Goal: Navigation & Orientation: Go to known website

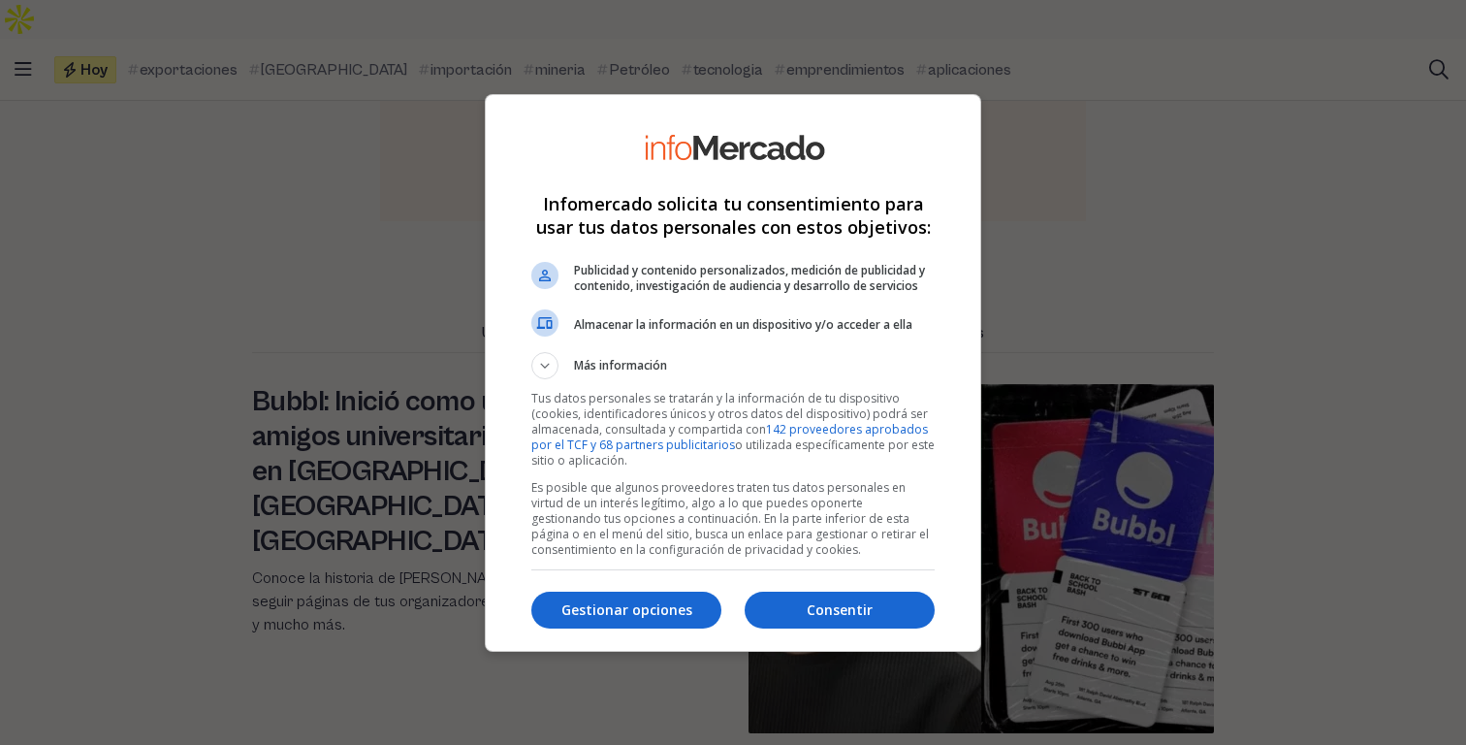
click at [1063, 56] on div at bounding box center [733, 372] width 1466 height 745
click at [804, 597] on button "Consentir" at bounding box center [840, 609] width 190 height 37
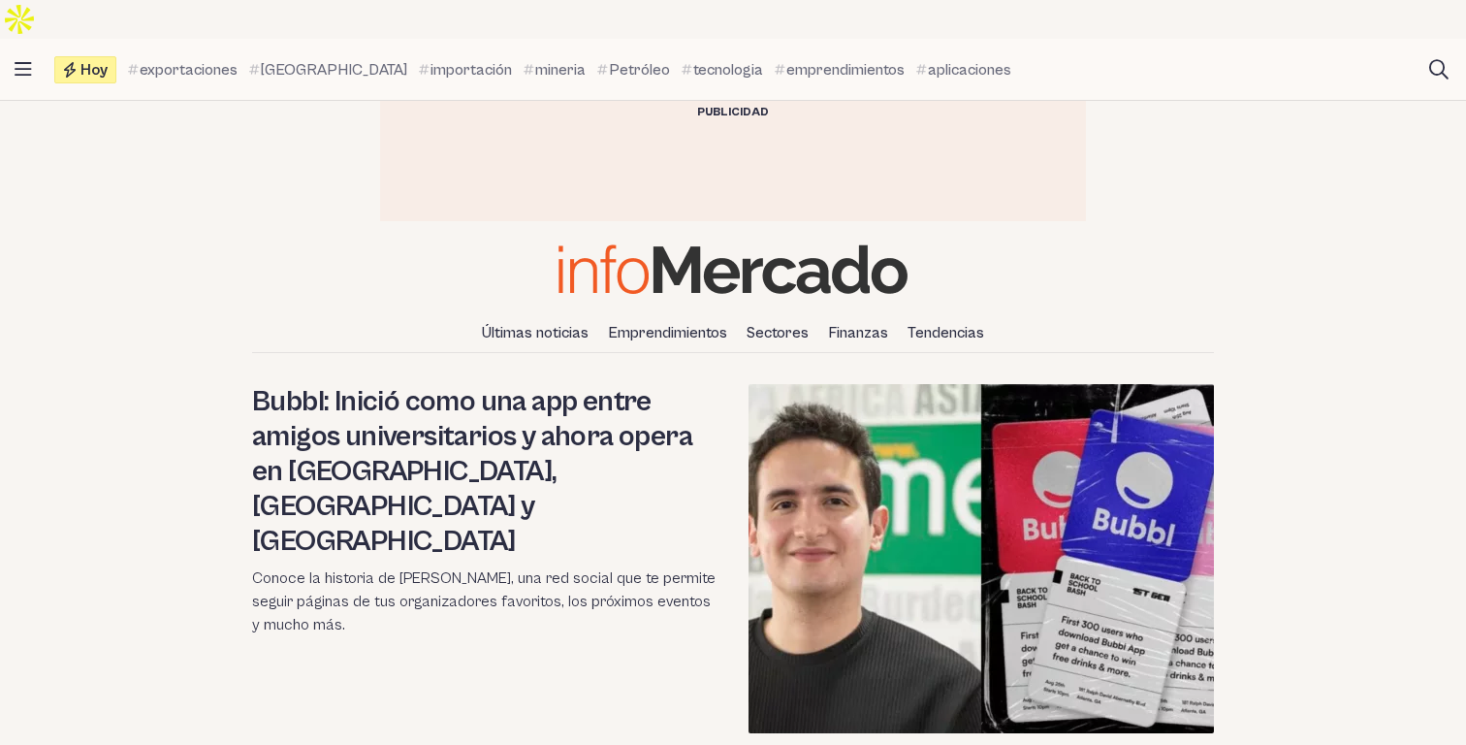
click at [824, 244] on img at bounding box center [733, 268] width 349 height 49
